Goal: Task Accomplishment & Management: Use online tool/utility

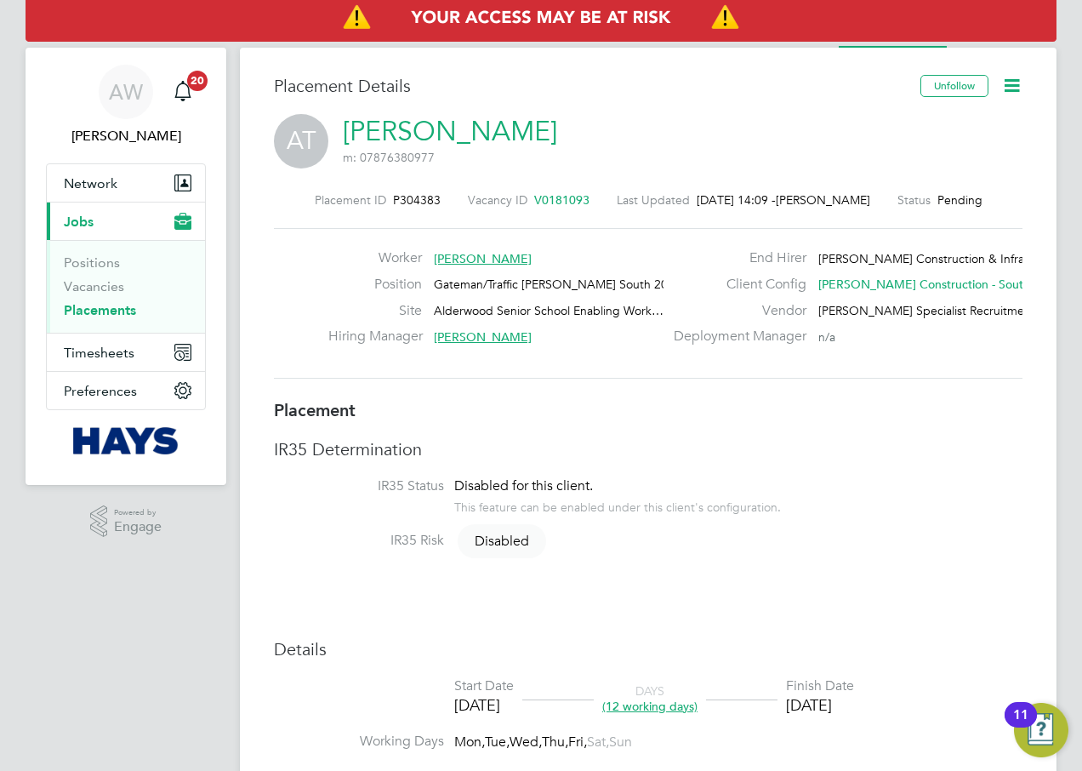
click at [1010, 88] on icon at bounding box center [1011, 85] width 21 height 21
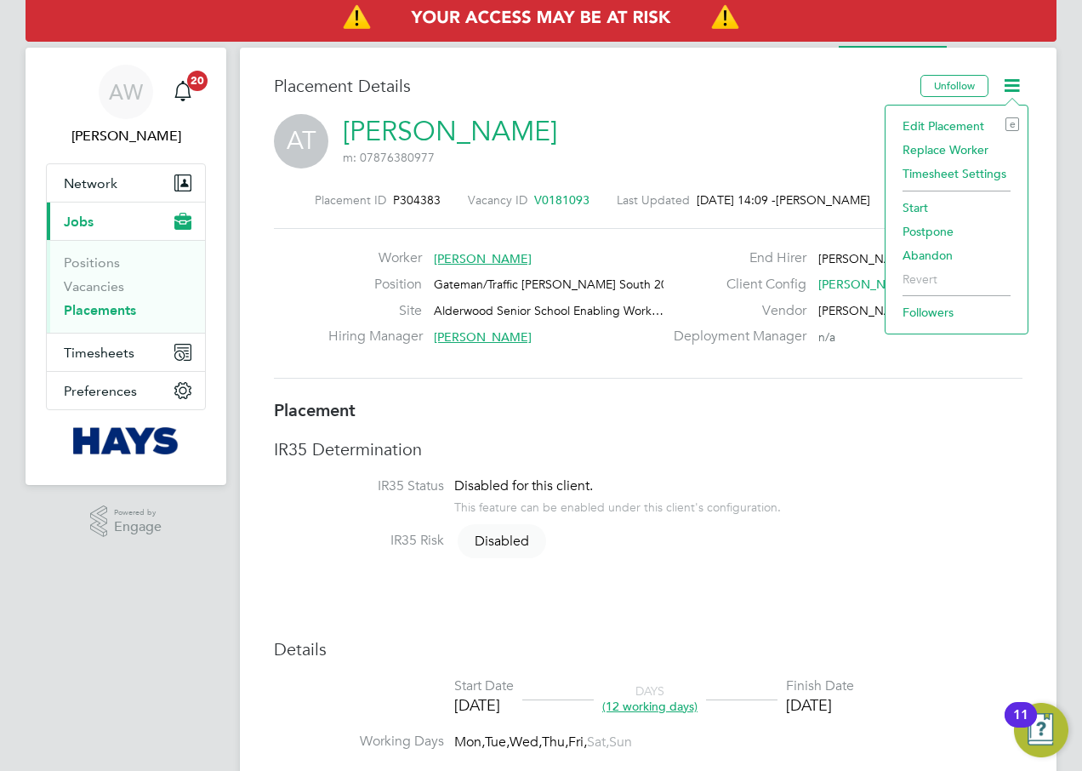
click at [924, 207] on li "Start" at bounding box center [956, 208] width 125 height 24
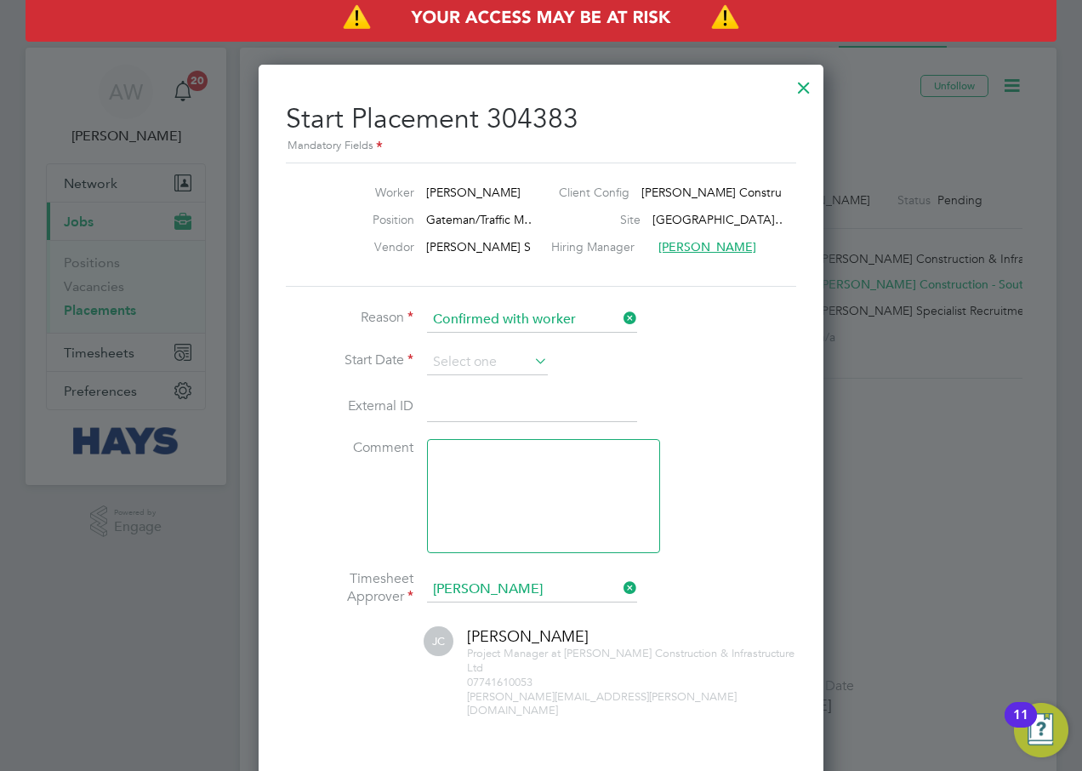
click at [807, 88] on div at bounding box center [804, 83] width 31 height 31
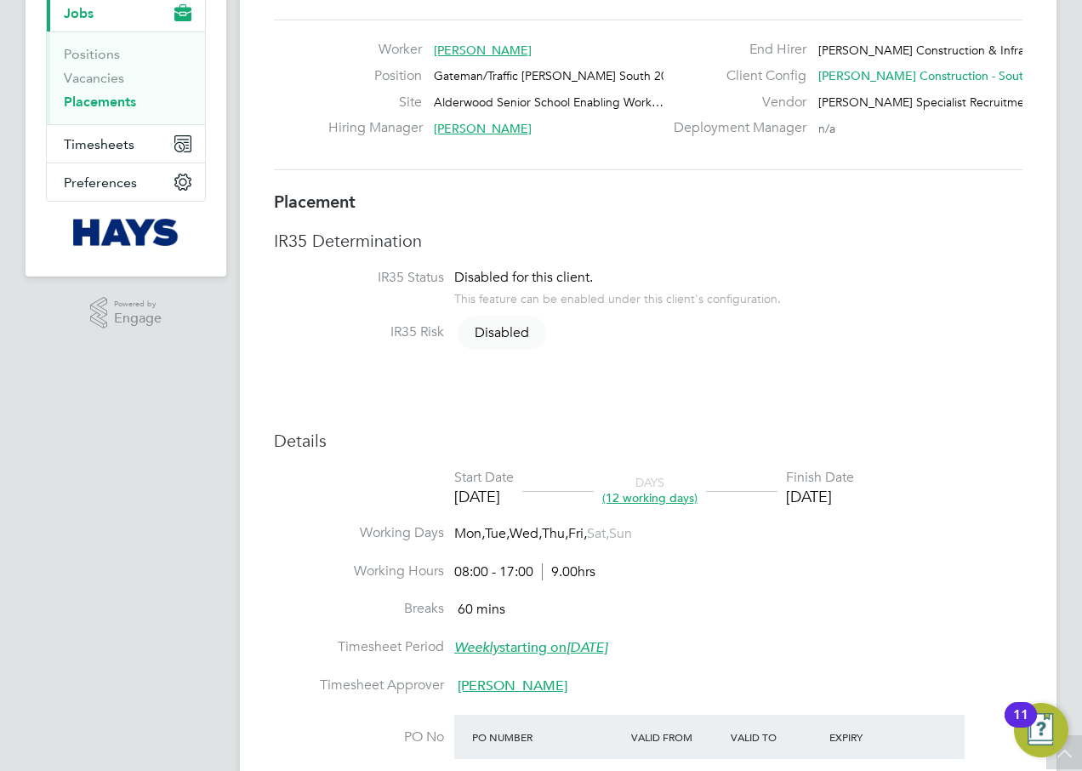
scroll to position [170, 0]
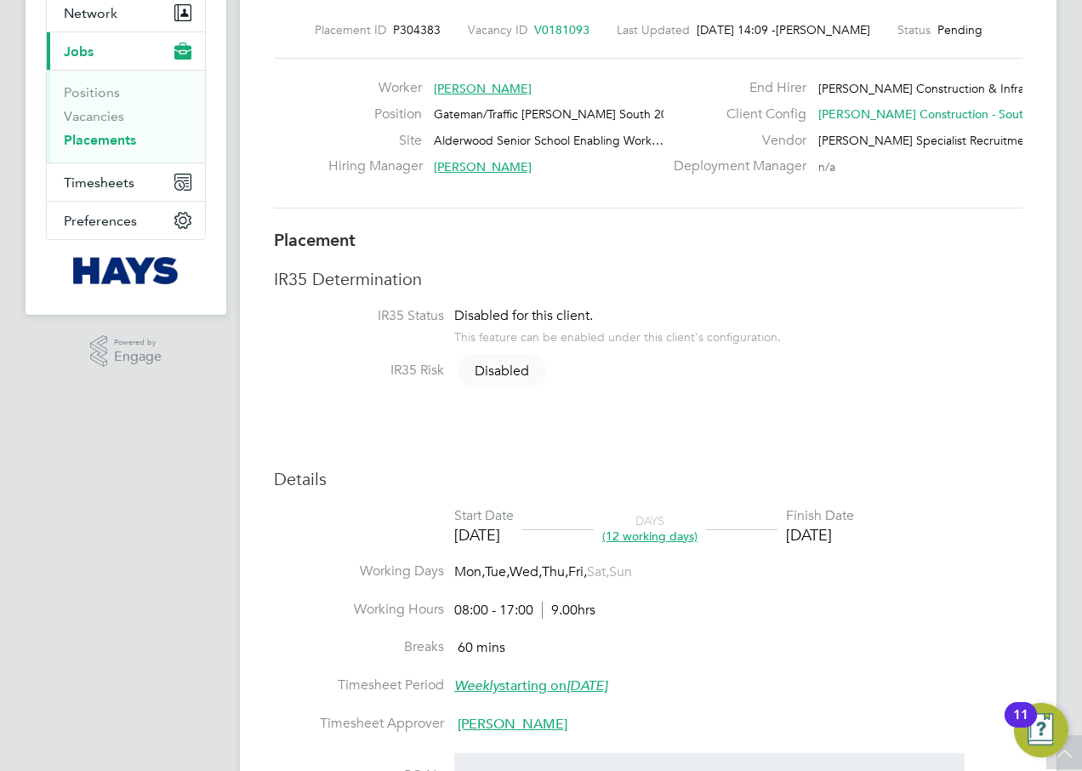
drag, startPoint x: 594, startPoint y: 140, endPoint x: 675, endPoint y: 138, distance: 80.8
click at [677, 138] on div "Worker [PERSON_NAME] Position Gateman/Traffic [PERSON_NAME] South 2025 Site [GE…" at bounding box center [648, 133] width 762 height 108
click at [597, 138] on span "Alderwood Senior School Enabling Work…" at bounding box center [549, 140] width 230 height 15
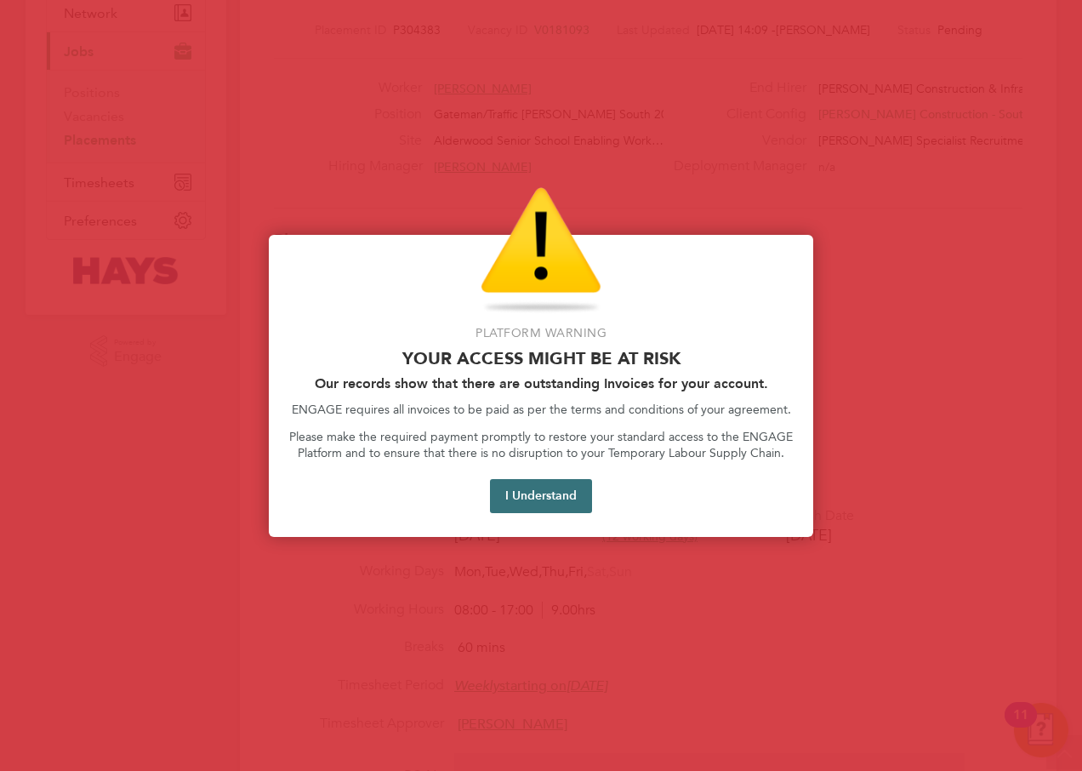
click at [566, 493] on button "I Understand" at bounding box center [541, 496] width 102 height 34
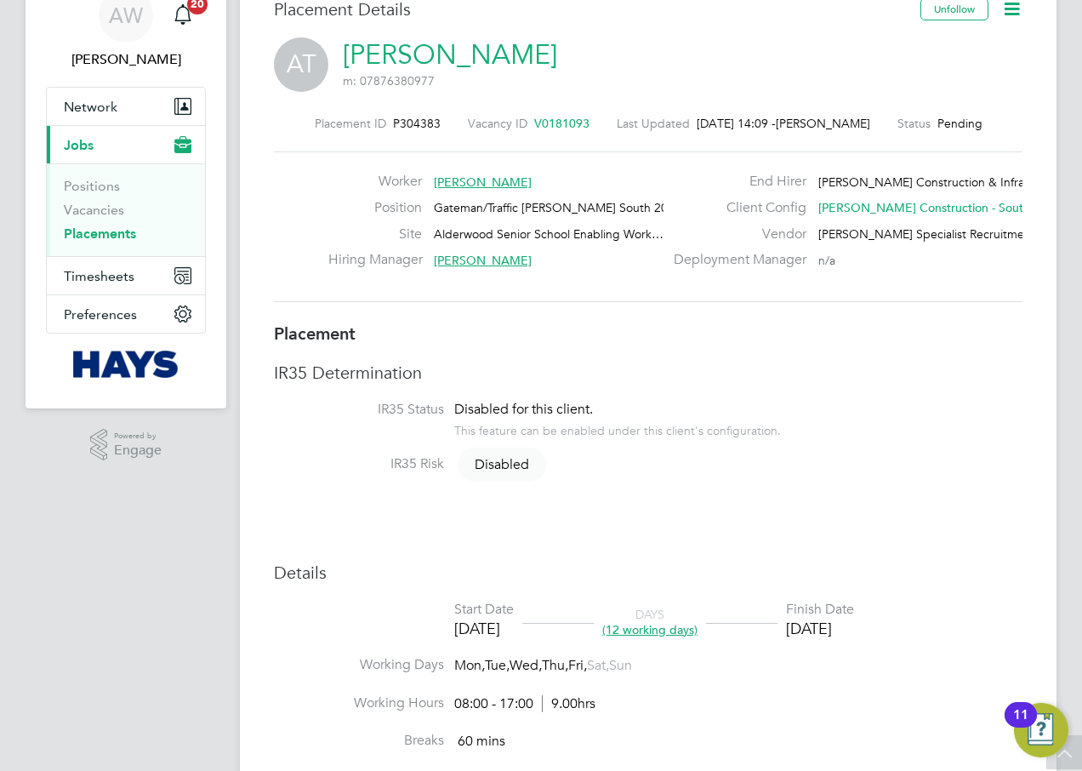
scroll to position [0, 0]
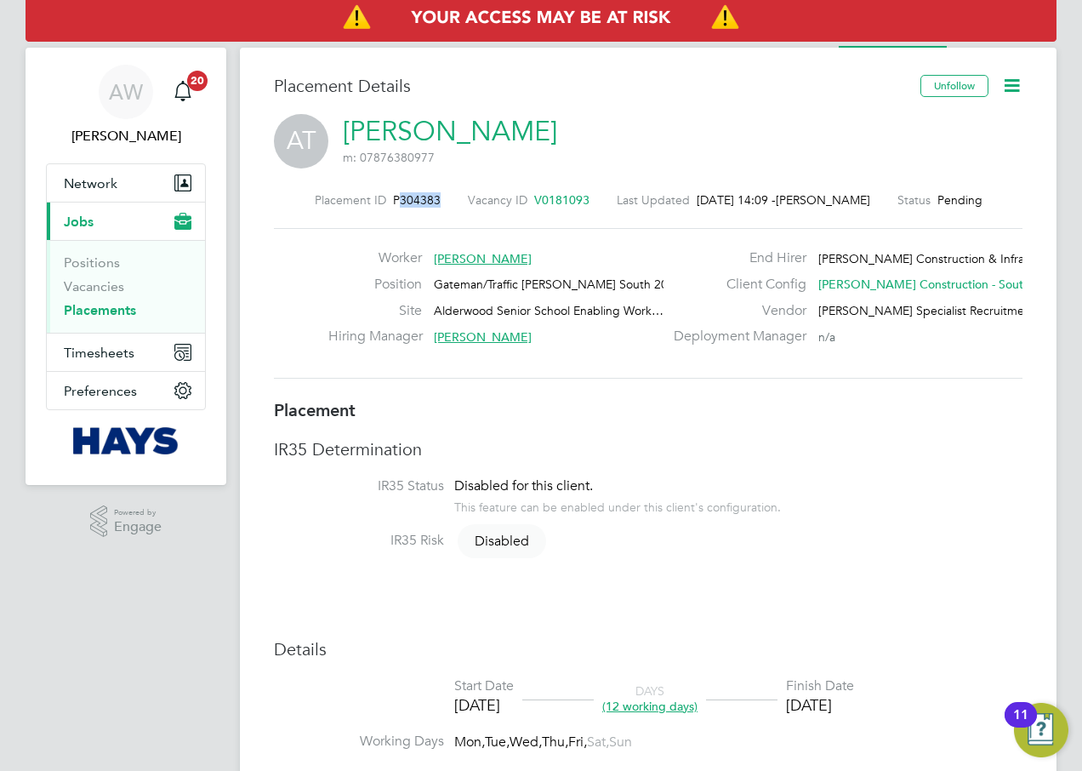
drag, startPoint x: 404, startPoint y: 201, endPoint x: 442, endPoint y: 200, distance: 37.4
click at [441, 200] on span "P304383" at bounding box center [417, 199] width 48 height 15
click at [1017, 92] on icon at bounding box center [1011, 85] width 21 height 21
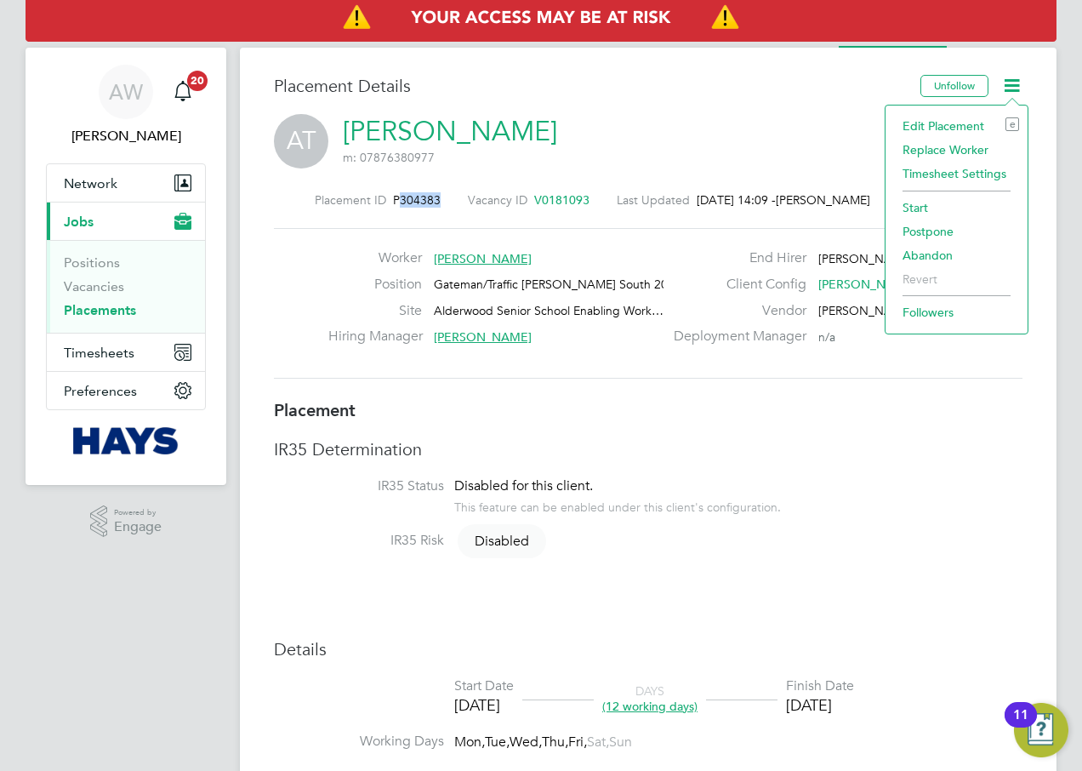
click at [928, 202] on li "Start" at bounding box center [956, 208] width 125 height 24
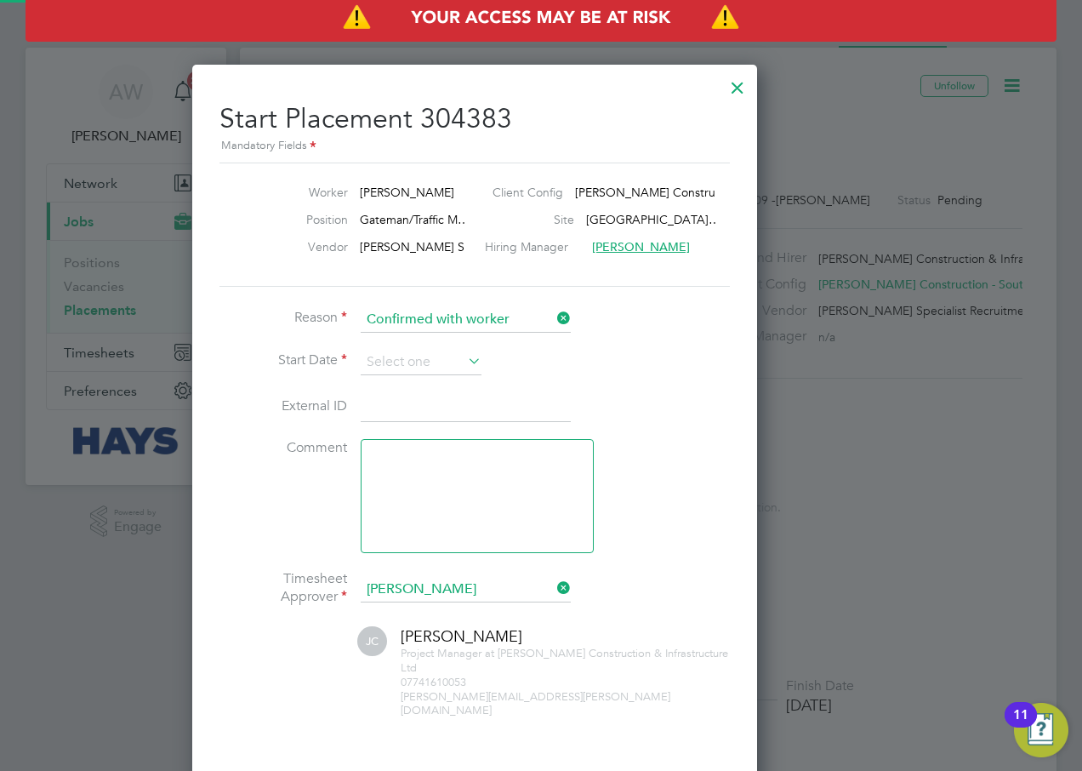
scroll to position [17, 211]
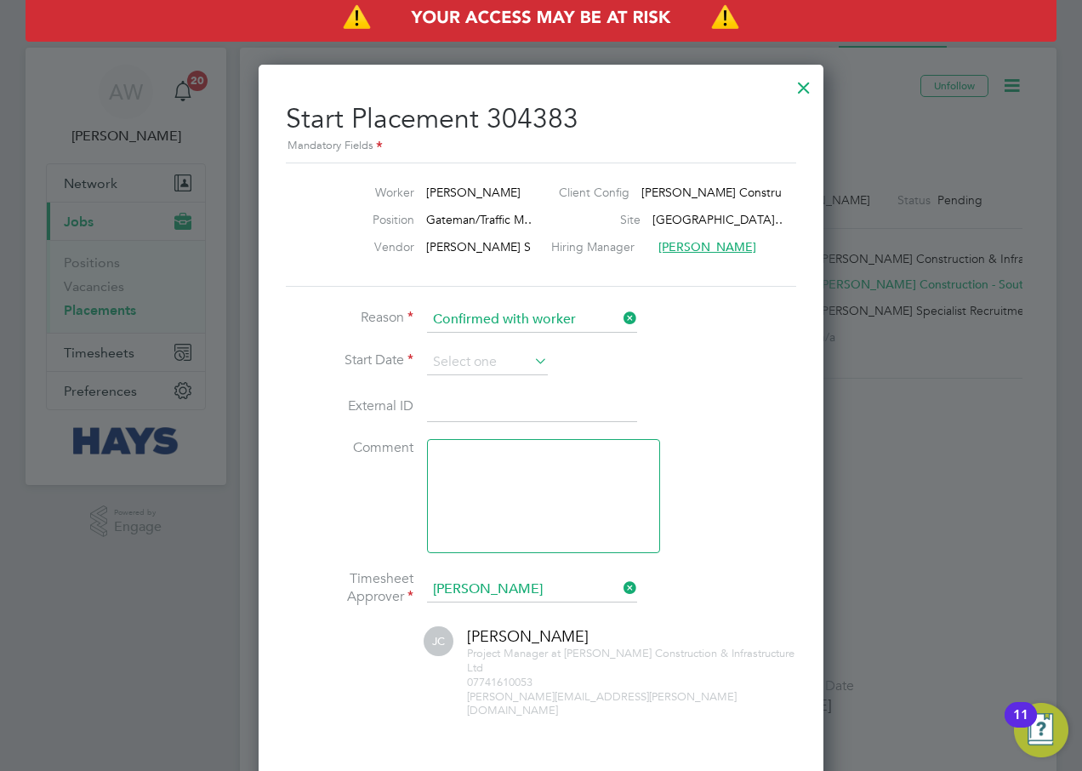
click at [479, 410] on input at bounding box center [532, 407] width 210 height 31
paste input "30652025"
type input "30652025"
click at [493, 355] on input at bounding box center [487, 363] width 121 height 26
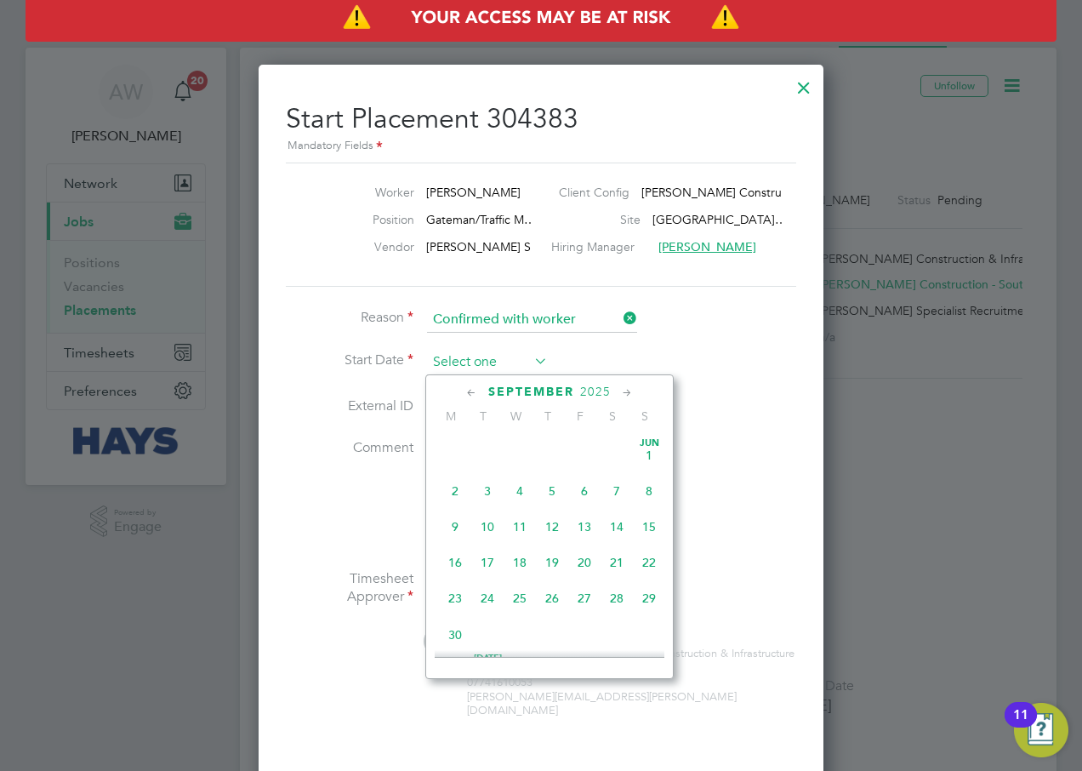
scroll to position [626, 0]
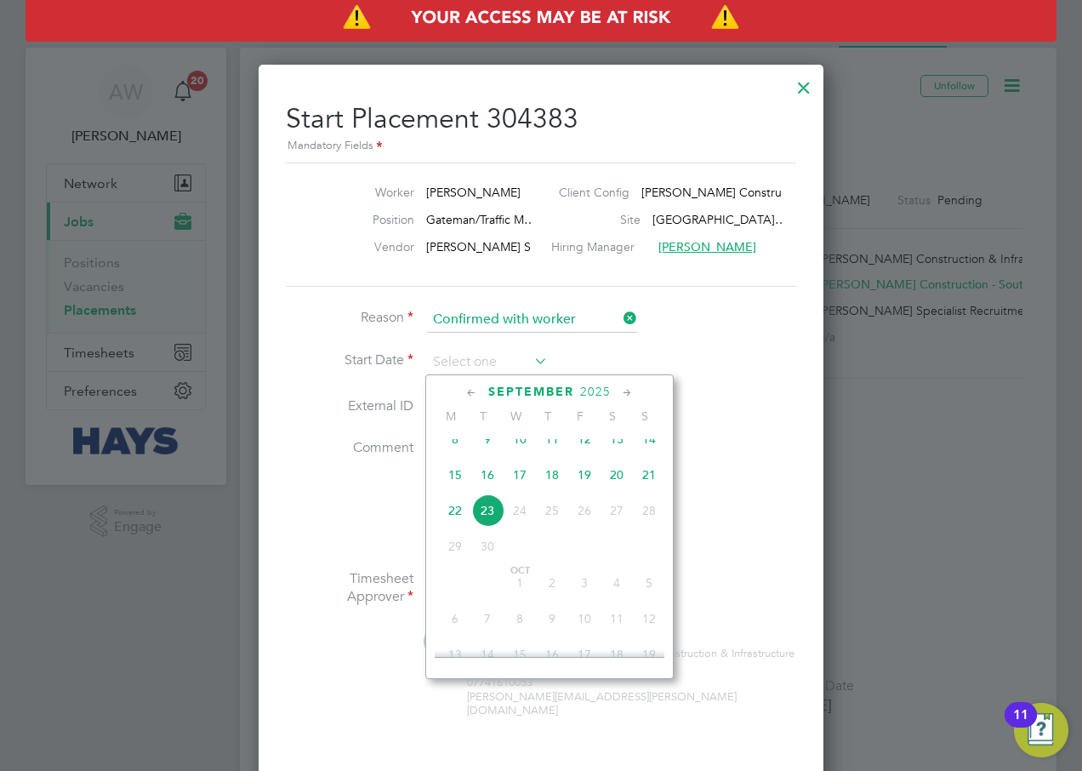
click at [489, 527] on span "23" at bounding box center [487, 510] width 32 height 32
type input "[DATE]"
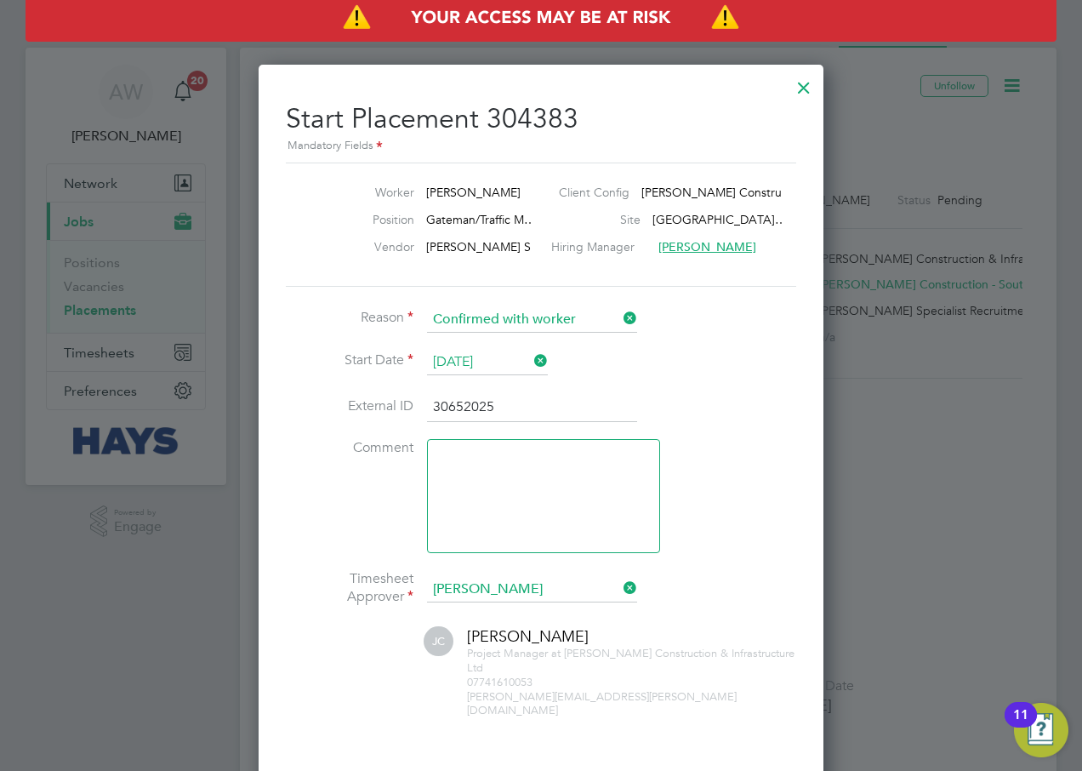
click at [704, 408] on li "External ID 30652025" at bounding box center [541, 416] width 510 height 48
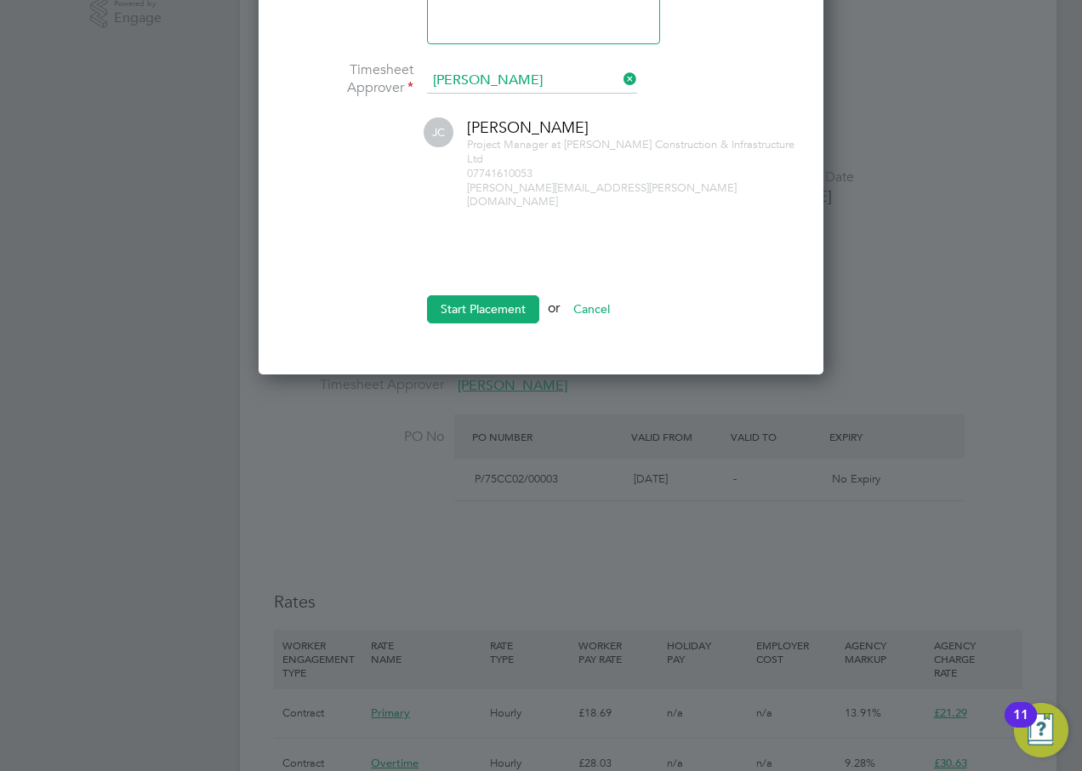
scroll to position [510, 0]
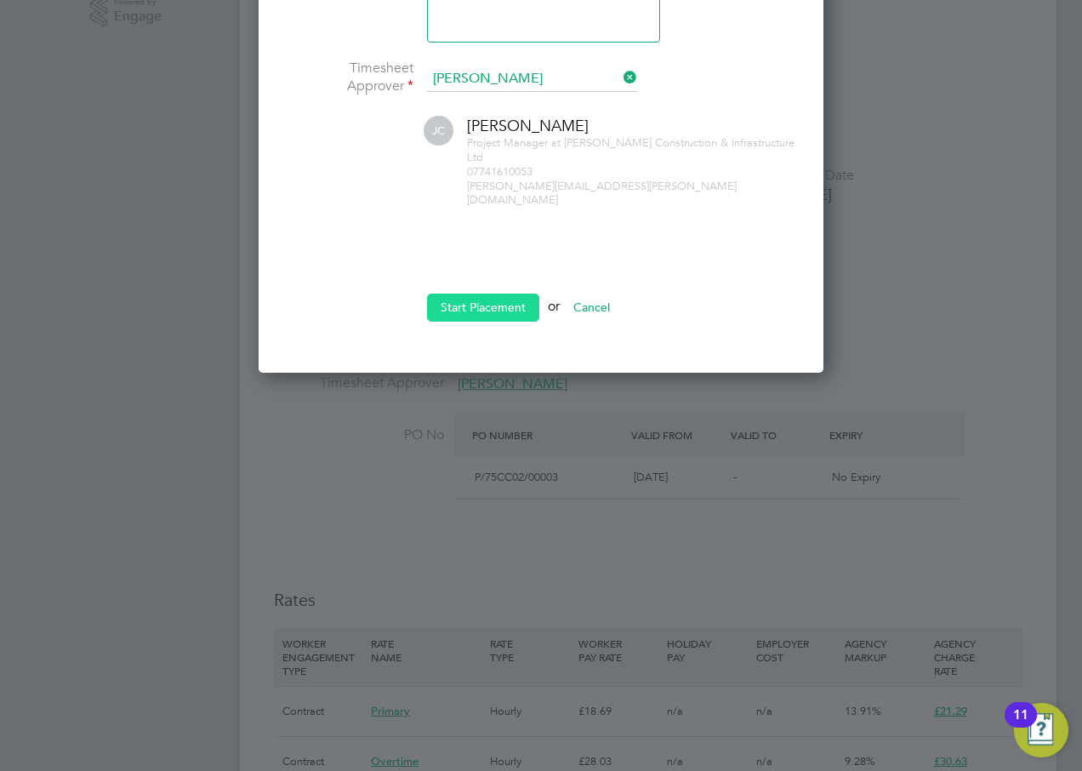
click at [491, 293] on button "Start Placement" at bounding box center [483, 306] width 112 height 27
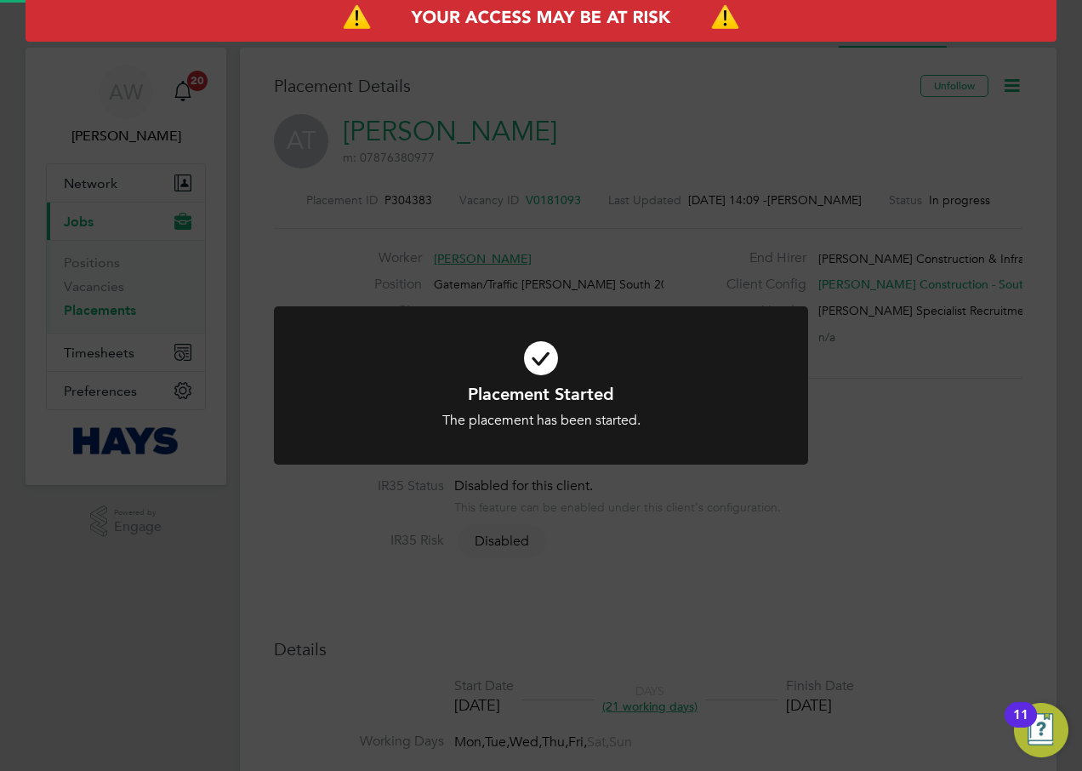
scroll to position [50, 119]
click at [591, 242] on div "Placement Started The placement has been started. Cancel Okay" at bounding box center [541, 385] width 1082 height 771
